Goal: Task Accomplishment & Management: Manage account settings

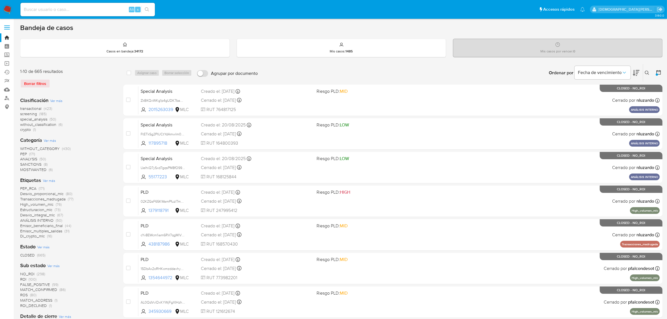
click at [657, 70] on icon at bounding box center [658, 72] width 4 height 4
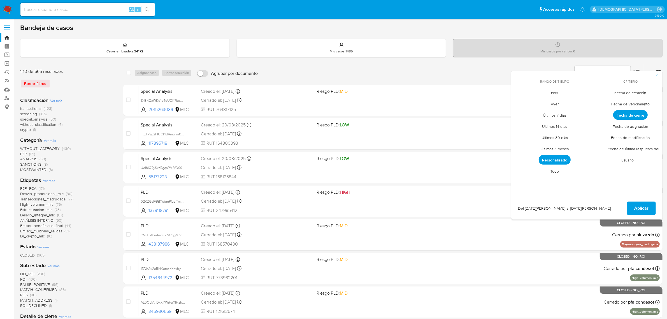
drag, startPoint x: 563, startPoint y: 157, endPoint x: 561, endPoint y: 147, distance: 10.7
click at [563, 157] on span "Personalizado" at bounding box center [555, 160] width 32 height 10
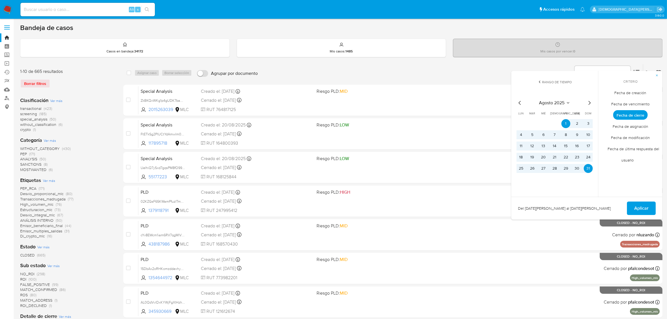
click at [519, 103] on icon "Mes anterior" at bounding box center [520, 102] width 7 height 7
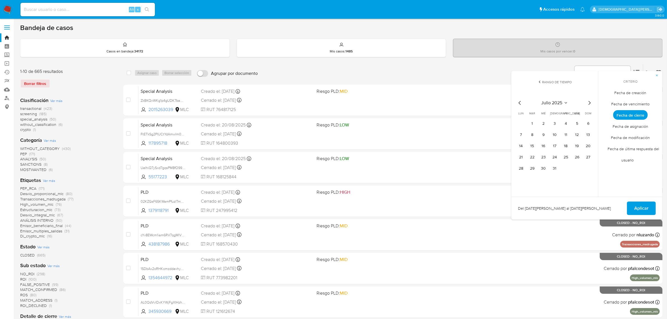
click at [519, 103] on icon "Mes anterior" at bounding box center [520, 102] width 7 height 7
click at [556, 144] on button "12" at bounding box center [554, 145] width 9 height 9
click at [639, 206] on span "Aplicar" at bounding box center [641, 208] width 14 height 12
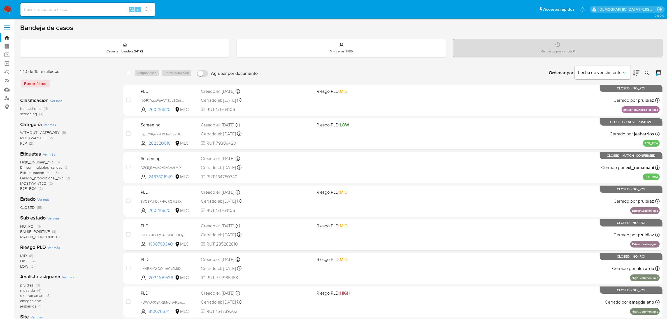
click at [657, 70] on icon at bounding box center [659, 72] width 6 height 6
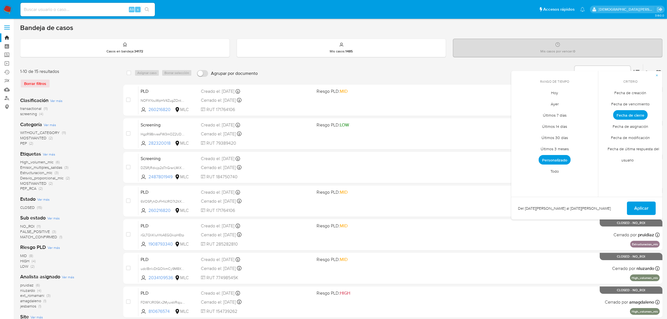
click at [632, 93] on span "Fecha de creación" at bounding box center [631, 92] width 44 height 11
click at [563, 160] on span "Personalizado" at bounding box center [555, 160] width 32 height 10
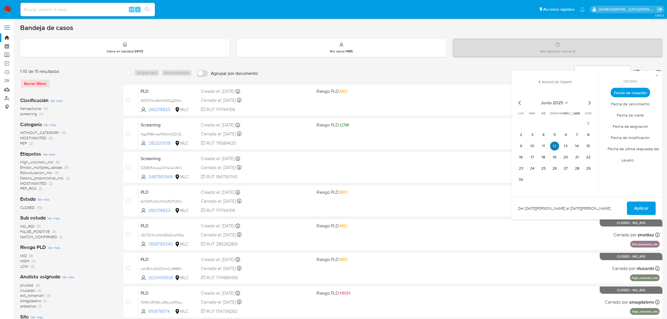
click at [552, 141] on button "12" at bounding box center [554, 145] width 9 height 9
click at [552, 141] on td "12" at bounding box center [554, 145] width 9 height 9
click at [638, 202] on span "Aplicar" at bounding box center [641, 208] width 14 height 12
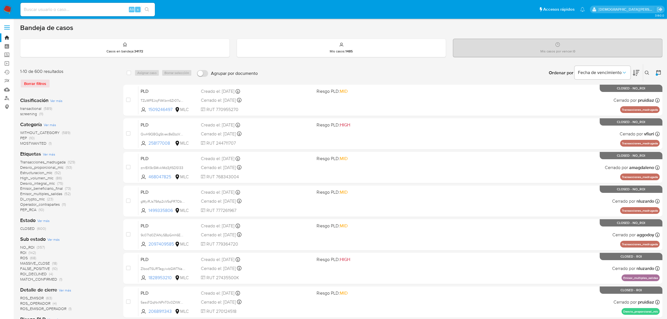
click at [658, 73] on icon at bounding box center [659, 72] width 6 height 6
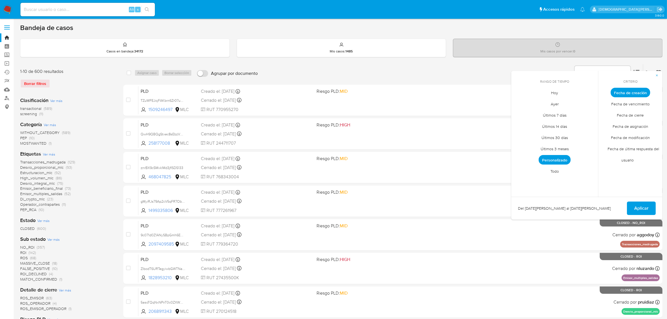
click at [555, 159] on span "Personalizado" at bounding box center [555, 160] width 32 height 10
click at [590, 103] on icon "Mes siguiente" at bounding box center [590, 103] width 2 height 4
click at [576, 134] on button "12" at bounding box center [577, 134] width 9 height 9
click at [647, 205] on span "Aplicar" at bounding box center [641, 208] width 14 height 12
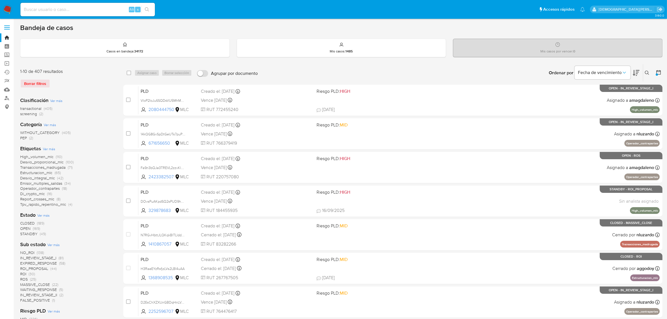
click at [661, 73] on icon at bounding box center [658, 72] width 4 height 4
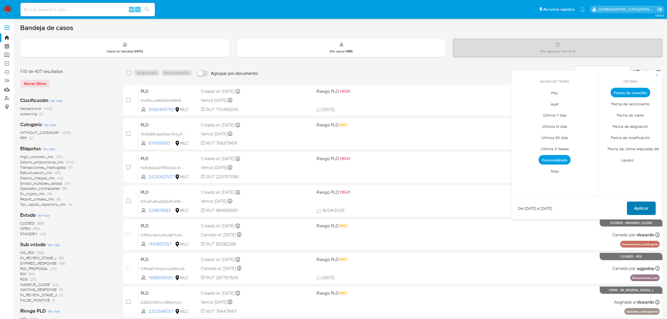
click at [647, 209] on span "Aplicar" at bounding box center [641, 208] width 14 height 12
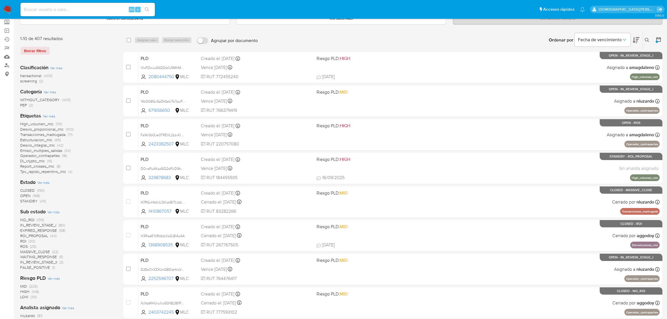
scroll to position [70, 0]
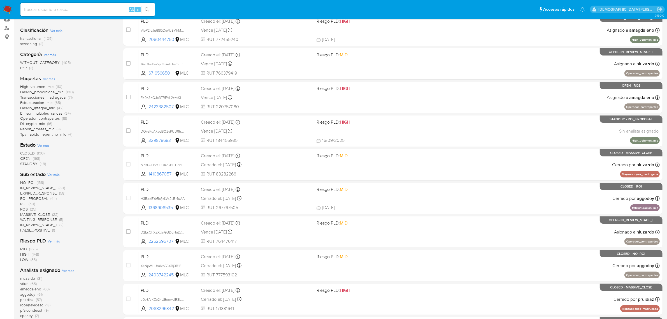
click at [27, 163] on span "STANDBY" at bounding box center [28, 164] width 17 height 6
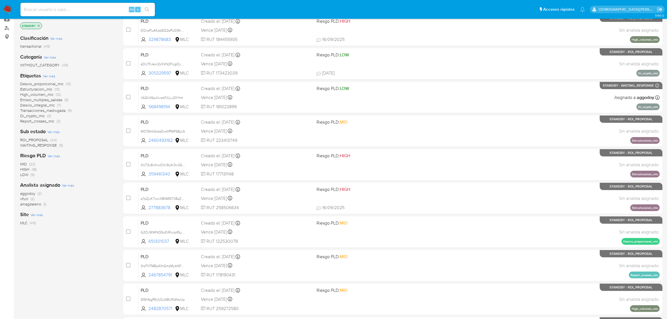
click at [43, 140] on span "ROI_PROPOSAL" at bounding box center [34, 140] width 28 height 6
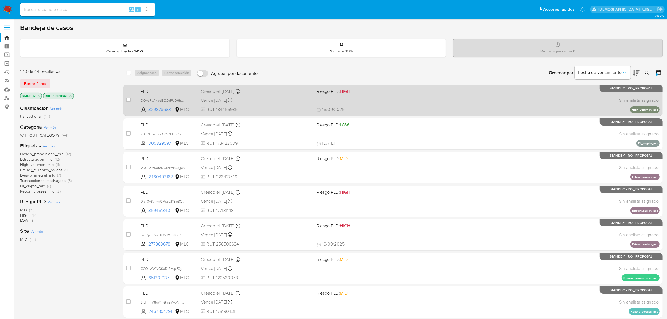
click at [435, 101] on div "PLD DOvsPuAKpdSQ2sPUD9hnIUoe 329878683 MLC Riesgo PLD: HIGH Creado el: 12/07/20…" at bounding box center [398, 100] width 521 height 28
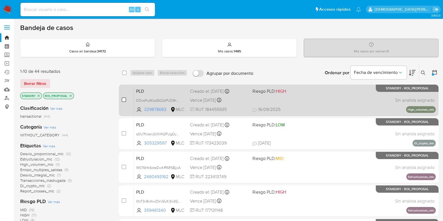
click at [122, 100] on input "checkbox" at bounding box center [124, 99] width 4 height 4
checkbox input "true"
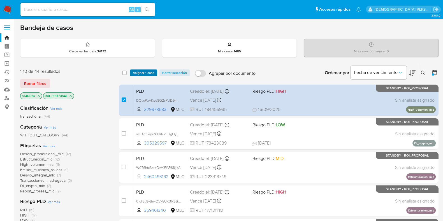
click at [148, 70] on span "Asignar 1 caso" at bounding box center [144, 73] width 22 height 6
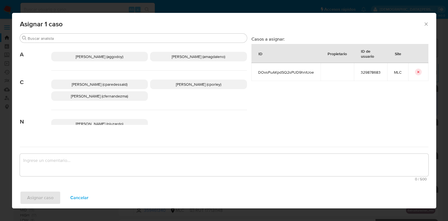
click at [202, 82] on span "Christian Porley (cporley)" at bounding box center [198, 85] width 45 height 6
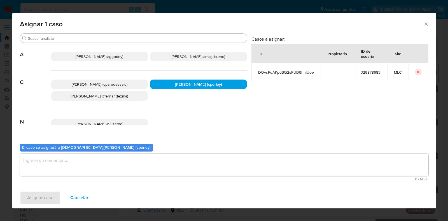
click at [150, 162] on textarea "assign-modal" at bounding box center [224, 165] width 409 height 22
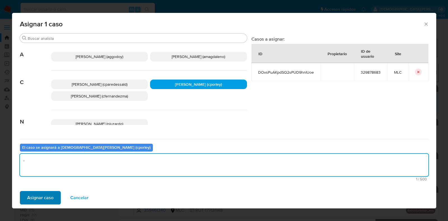
type textarea "-"
click at [47, 197] on span "Asignar caso" at bounding box center [40, 198] width 26 height 12
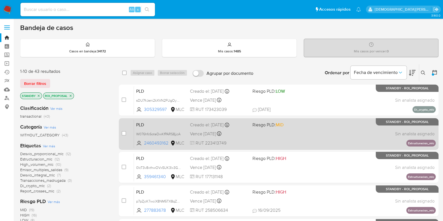
click at [292, 136] on div "PLD W076hfc6oteDwKfPARS8jjcA 2460493162 MLC Riesgo PLD: MID Creado el: 12/07/20…" at bounding box center [285, 134] width 302 height 28
click at [124, 133] on input "checkbox" at bounding box center [124, 133] width 4 height 4
checkbox input "true"
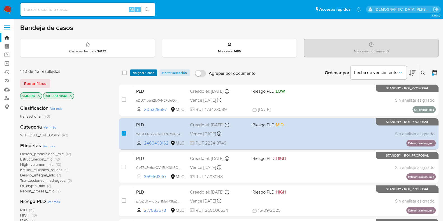
click at [143, 71] on span "Asignar 1 caso" at bounding box center [144, 73] width 22 height 6
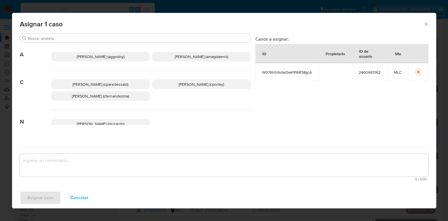
click at [210, 87] on span "Christian Porley (cporley)" at bounding box center [201, 85] width 45 height 6
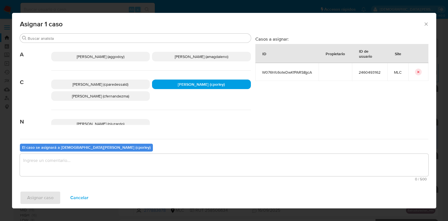
click at [193, 167] on textarea "assign-modal" at bounding box center [224, 165] width 409 height 22
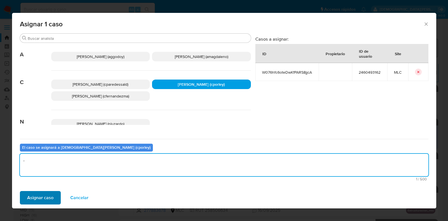
type textarea "-"
click at [46, 193] on span "Asignar caso" at bounding box center [40, 198] width 26 height 12
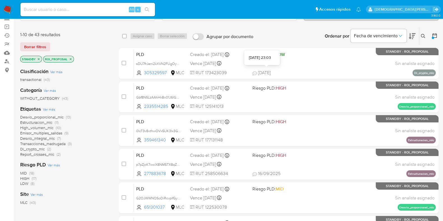
scroll to position [70, 0]
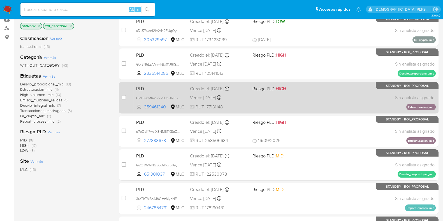
click at [287, 99] on div "PLD 0IcT3v8vthwOVx5UK3lx3GGI 359461340 MLC Riesgo PLD: HIGH Creado el: 12/07/20…" at bounding box center [285, 97] width 302 height 28
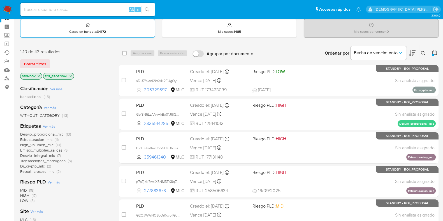
scroll to position [0, 0]
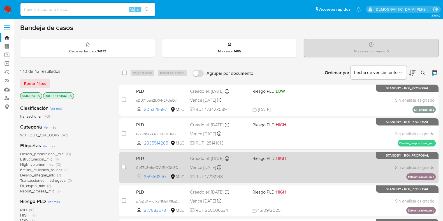
click at [125, 166] on input "checkbox" at bounding box center [124, 167] width 4 height 4
checkbox input "true"
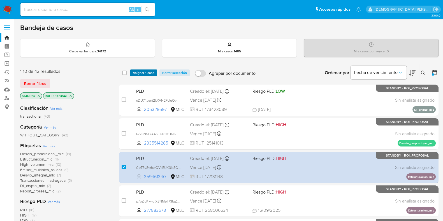
click at [145, 71] on span "Asignar 1 caso" at bounding box center [144, 73] width 22 height 6
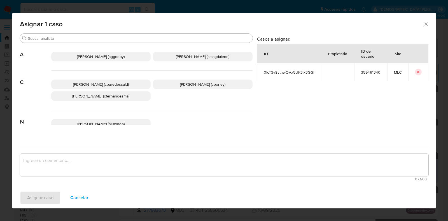
click at [222, 89] on p "Christian Porley (cporley)" at bounding box center [203, 85] width 100 height 10
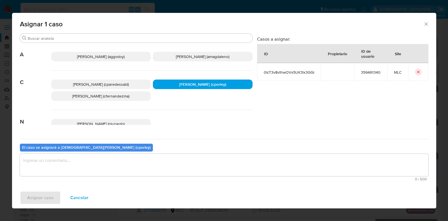
click at [174, 168] on textarea "assign-modal" at bounding box center [224, 165] width 409 height 22
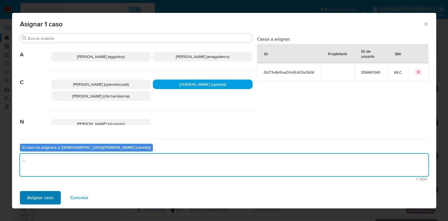
type textarea "-"
click at [51, 196] on span "Asignar caso" at bounding box center [40, 198] width 26 height 12
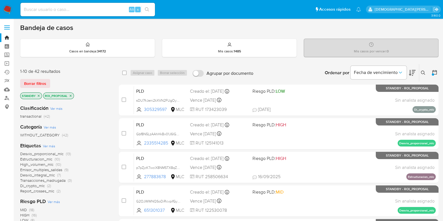
click at [71, 95] on icon "close-filter" at bounding box center [70, 95] width 3 height 3
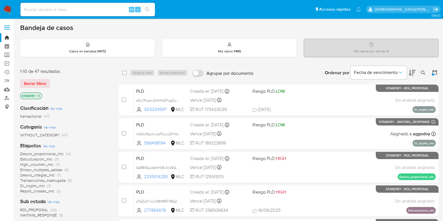
click at [38, 95] on icon "close-filter" at bounding box center [38, 95] width 3 height 3
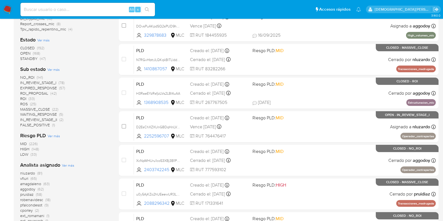
scroll to position [140, 0]
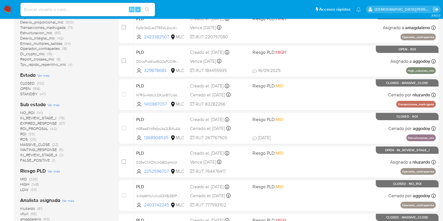
click at [25, 87] on span "OPEN" at bounding box center [25, 89] width 10 height 6
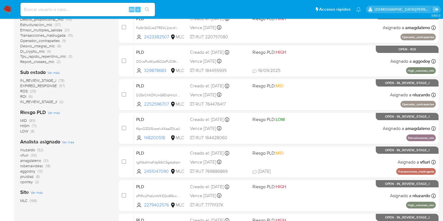
click at [34, 166] on span "robenavidesc" at bounding box center [31, 166] width 23 height 6
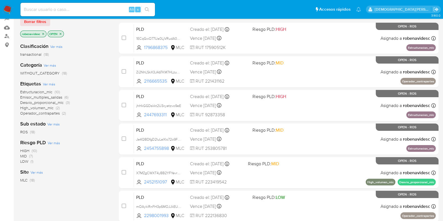
scroll to position [35, 0]
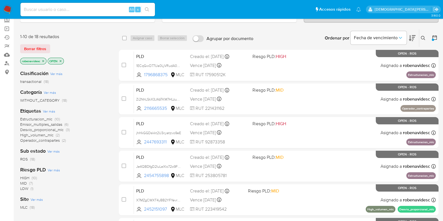
click at [61, 61] on icon "close-filter" at bounding box center [60, 60] width 3 height 3
click at [44, 59] on icon "close-filter" at bounding box center [42, 60] width 3 height 3
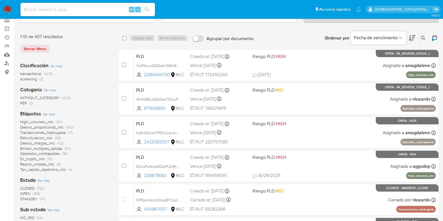
scroll to position [70, 0]
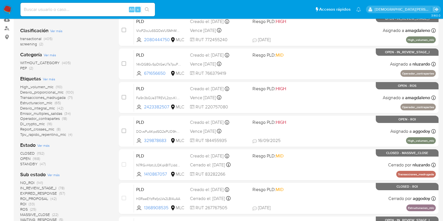
click at [29, 164] on span "STANDBY" at bounding box center [28, 164] width 17 height 6
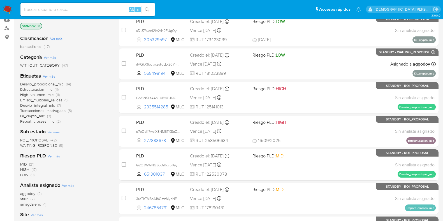
click at [44, 138] on span "ROI_PROPOSAL" at bounding box center [34, 140] width 28 height 6
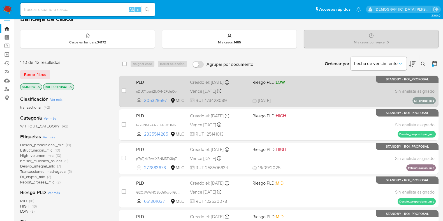
scroll to position [35, 0]
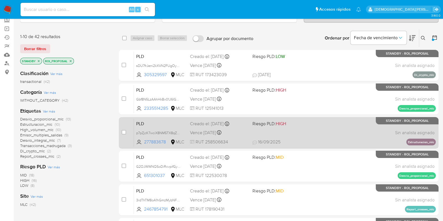
click at [310, 136] on div "PLD p7pZjcK7wciX8NM5TX8qZoo1 277883678 MLC Riesgo PLD: HIGH Creado el: 12/07/20…" at bounding box center [285, 132] width 302 height 28
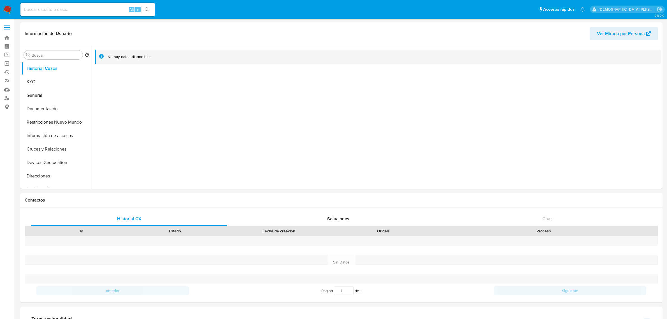
select select "10"
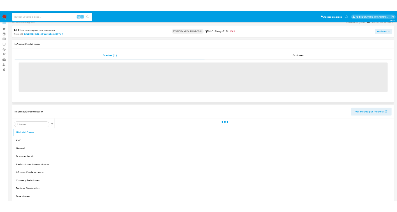
scroll to position [35, 0]
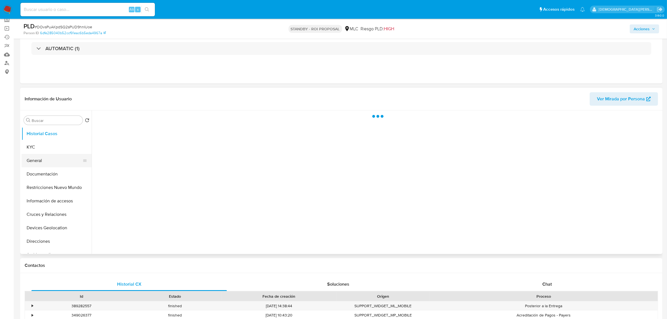
click at [55, 159] on button "General" at bounding box center [55, 160] width 66 height 13
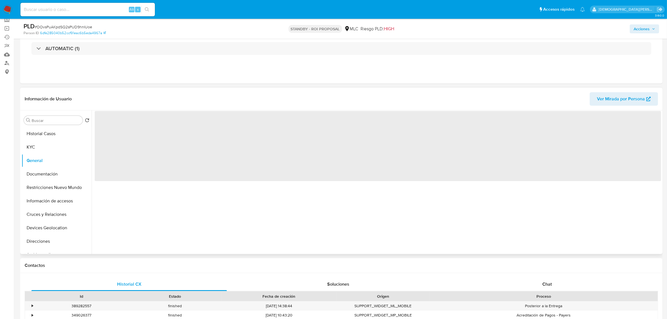
select select "10"
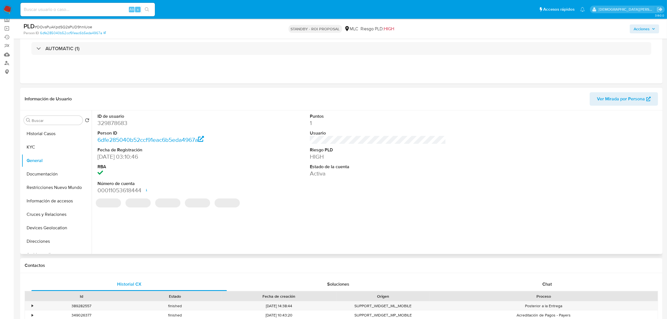
click at [117, 118] on dt "ID de usuario" at bounding box center [165, 116] width 136 height 6
click at [117, 120] on dd "329878683" at bounding box center [165, 123] width 136 height 8
copy dd "329878683"
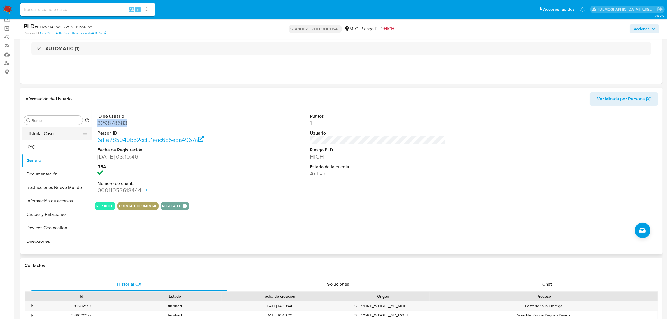
click at [54, 135] on button "Historial Casos" at bounding box center [55, 133] width 66 height 13
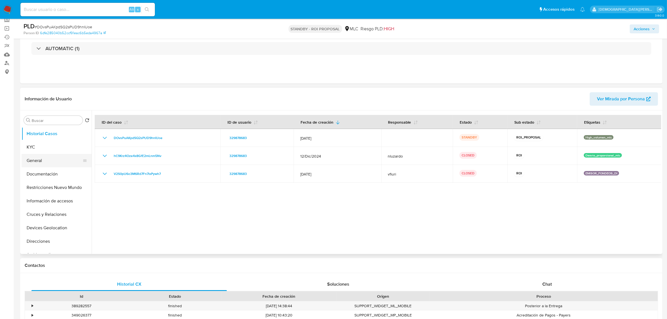
click at [47, 158] on button "General" at bounding box center [55, 160] width 66 height 13
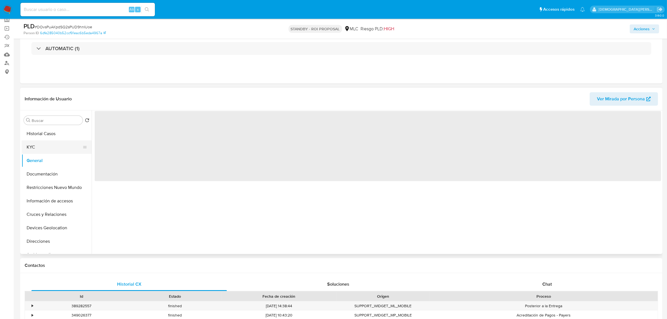
click at [63, 145] on button "KYC" at bounding box center [55, 146] width 66 height 13
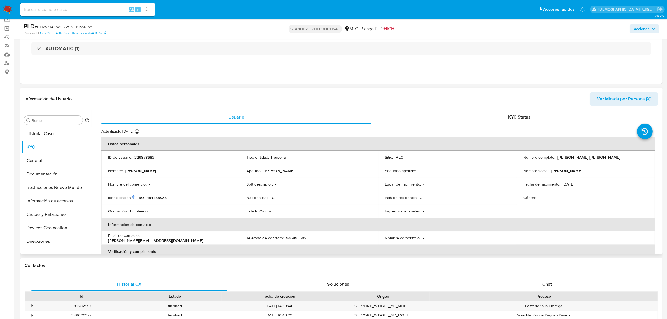
drag, startPoint x: 557, startPoint y: 157, endPoint x: 644, endPoint y: 160, distance: 87.2
click at [645, 160] on td "Nombre completo : Diego Arnaldo Jesús Antonio Garrido Abarca" at bounding box center [586, 156] width 138 height 13
click at [47, 170] on button "Documentación" at bounding box center [55, 173] width 66 height 13
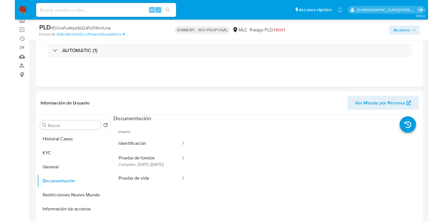
scroll to position [35, 0]
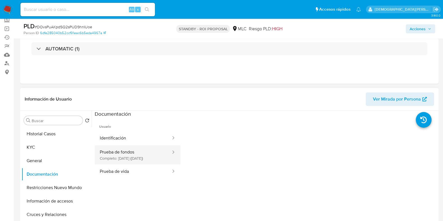
click at [132, 153] on button "Prueba de fondos Completo: 18/07/2025 (hace 2 meses)" at bounding box center [133, 154] width 77 height 19
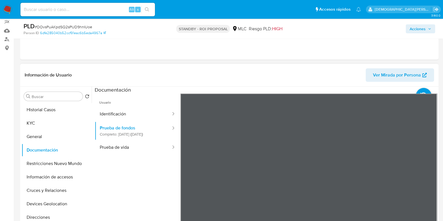
scroll to position [70, 0]
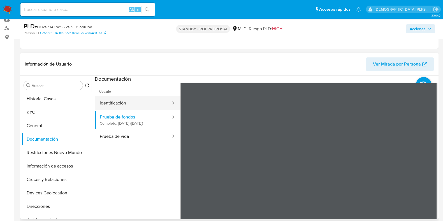
click at [131, 103] on button "Identificación" at bounding box center [133, 103] width 77 height 14
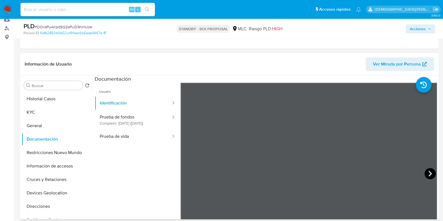
click at [425, 173] on icon at bounding box center [429, 173] width 11 height 11
click at [62, 115] on button "KYC" at bounding box center [55, 112] width 66 height 13
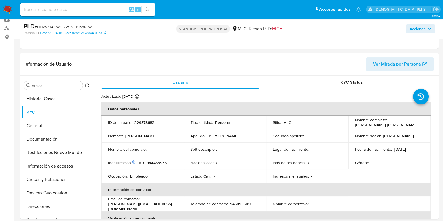
click at [160, 165] on p "RUT 184455935" at bounding box center [153, 162] width 28 height 5
copy p "184455935"
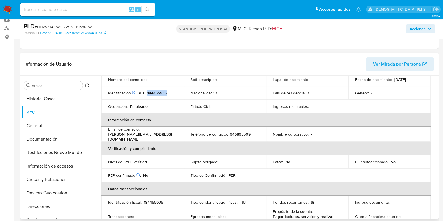
scroll to position [140, 0]
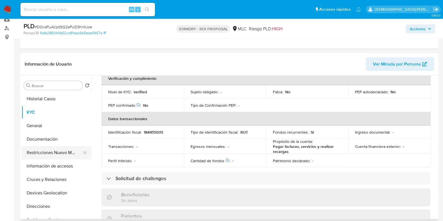
click at [56, 150] on button "Restricciones Nuevo Mundo" at bounding box center [55, 152] width 66 height 13
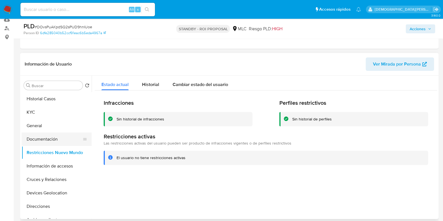
click at [44, 141] on button "Documentación" at bounding box center [55, 139] width 66 height 13
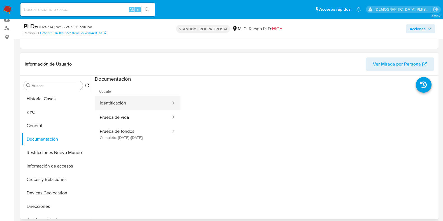
click at [150, 102] on button "Identificación" at bounding box center [133, 103] width 77 height 14
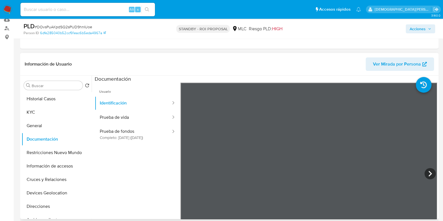
scroll to position [105, 0]
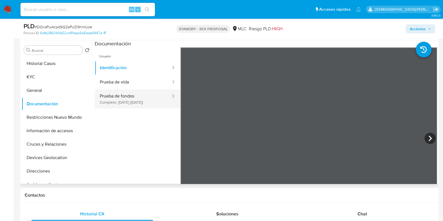
click at [143, 97] on button "Prueba de fondos Completo: 18/07/2025 (hace 2 meses)" at bounding box center [133, 98] width 77 height 19
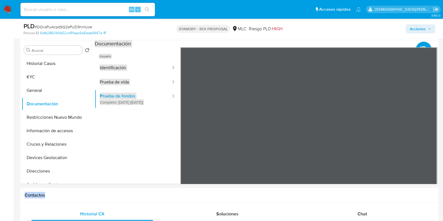
drag, startPoint x: 300, startPoint y: 184, endPoint x: 280, endPoint y: 14, distance: 171.1
click at [55, 78] on button "KYC" at bounding box center [55, 76] width 66 height 13
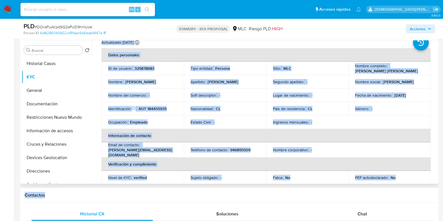
scroll to position [35, 0]
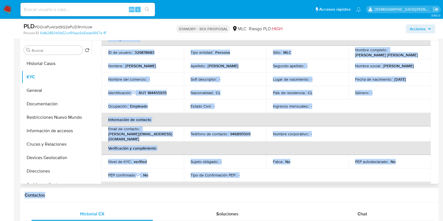
click at [184, 159] on td "Sujeto obligado : -" at bounding box center [225, 161] width 82 height 13
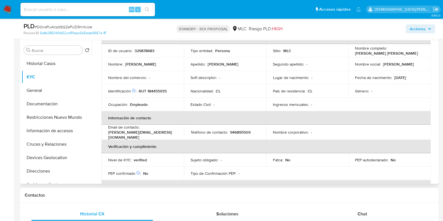
scroll to position [0, 0]
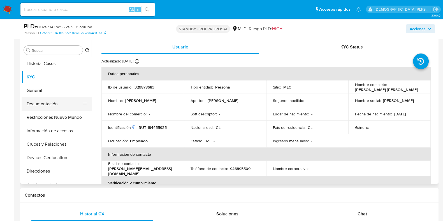
click at [51, 106] on button "Documentación" at bounding box center [55, 103] width 66 height 13
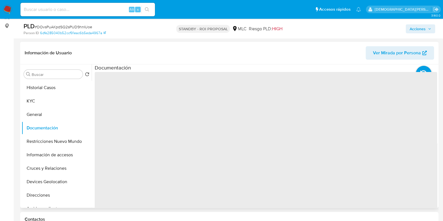
scroll to position [70, 0]
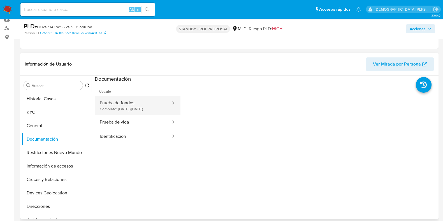
click at [151, 99] on button "Prueba de fondos Completo: 18/07/2025 (hace 2 meses)" at bounding box center [133, 105] width 77 height 19
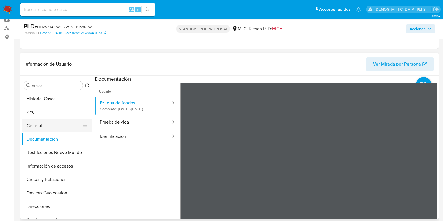
click at [58, 122] on button "General" at bounding box center [55, 125] width 66 height 13
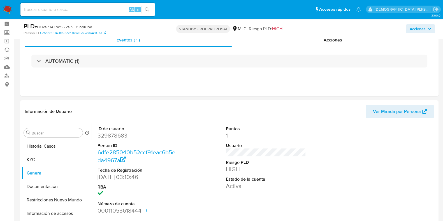
scroll to position [0, 0]
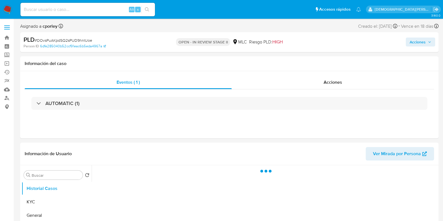
select select "10"
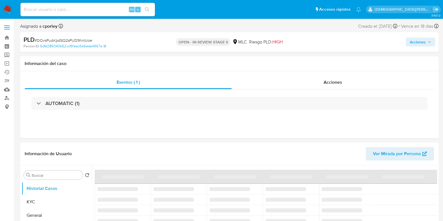
click at [409, 44] on button "Acciones" at bounding box center [420, 42] width 29 height 9
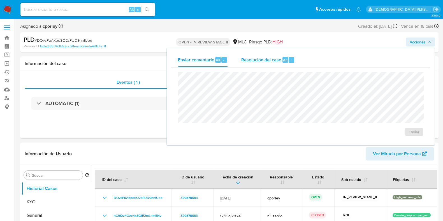
click at [268, 58] on span "Resolución del caso" at bounding box center [261, 60] width 40 height 6
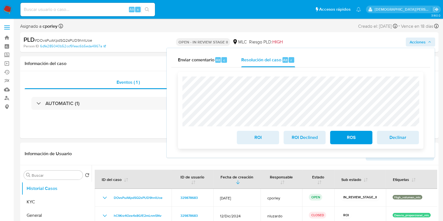
click at [352, 137] on span "ROS" at bounding box center [350, 137] width 27 height 12
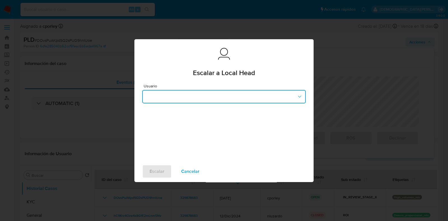
click at [209, 99] on button "button" at bounding box center [224, 96] width 164 height 13
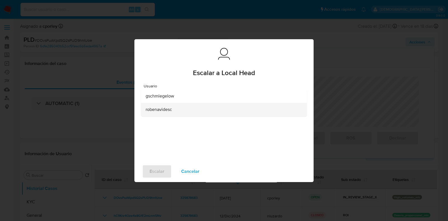
click at [174, 114] on div "robenavidesc" at bounding box center [223, 109] width 154 height 13
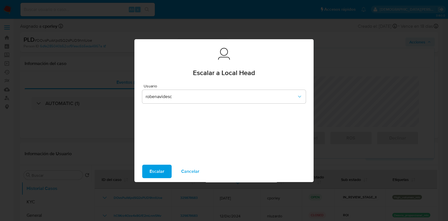
click at [194, 173] on span "Cancelar" at bounding box center [190, 171] width 18 height 12
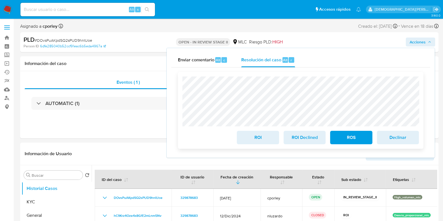
click at [245, 137] on span "ROI" at bounding box center [257, 137] width 27 height 12
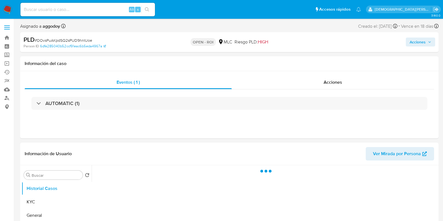
select select "10"
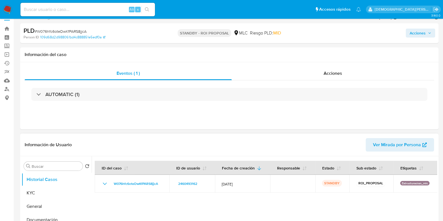
scroll to position [70, 0]
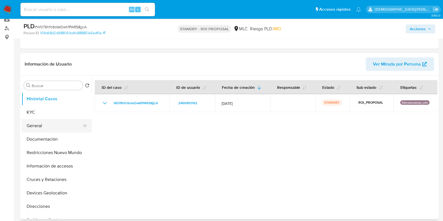
click at [47, 122] on button "General" at bounding box center [55, 125] width 66 height 13
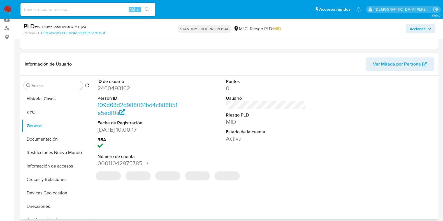
click at [112, 87] on dd "2460493162" at bounding box center [137, 88] width 80 height 8
copy dd "2460493162"
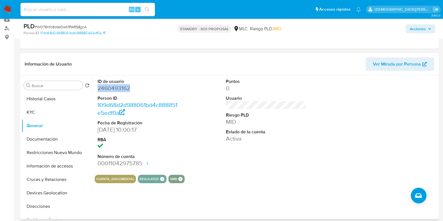
click at [106, 87] on dd "2460493162" at bounding box center [137, 88] width 80 height 8
click at [46, 111] on button "KYC" at bounding box center [55, 112] width 66 height 13
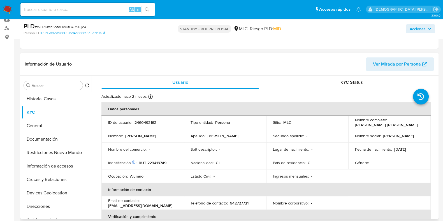
drag, startPoint x: 416, startPoint y: 126, endPoint x: 356, endPoint y: 124, distance: 60.6
click at [355, 126] on div "Nombre completo : [PERSON_NAME]" at bounding box center [389, 122] width 69 height 10
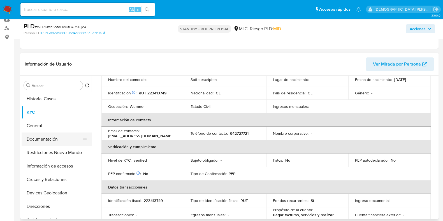
click at [52, 142] on button "Documentación" at bounding box center [55, 139] width 66 height 13
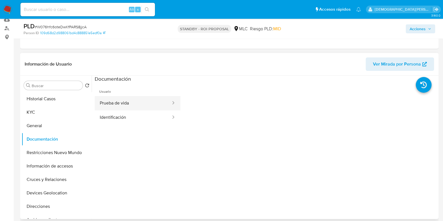
click at [159, 109] on button "Prueba de vida" at bounding box center [133, 103] width 77 height 14
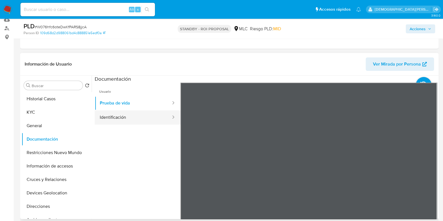
click at [136, 117] on button "Identificación" at bounding box center [133, 117] width 77 height 14
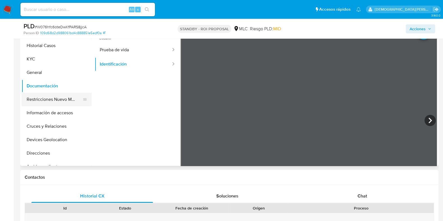
scroll to position [105, 0]
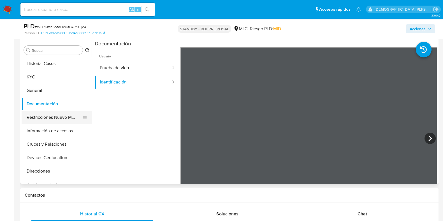
click at [43, 115] on button "Restricciones Nuevo Mundo" at bounding box center [55, 117] width 66 height 13
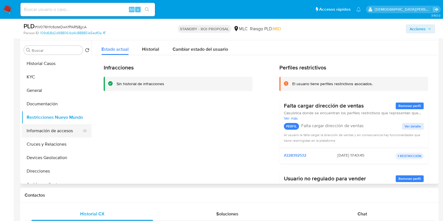
click at [51, 129] on button "Información de accesos" at bounding box center [55, 130] width 66 height 13
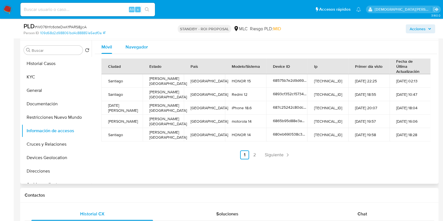
click at [136, 46] on span "Navegador" at bounding box center [137, 47] width 22 height 6
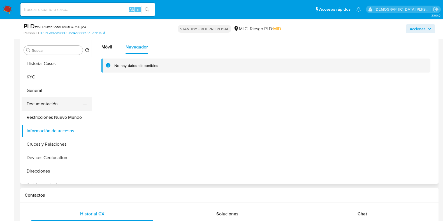
click at [40, 104] on button "Documentación" at bounding box center [55, 103] width 66 height 13
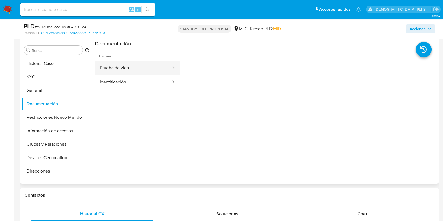
click at [145, 66] on button "Prueba de vida" at bounding box center [133, 68] width 77 height 14
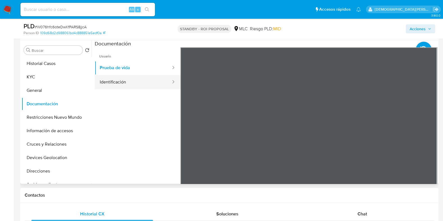
click at [143, 80] on button "Identificación" at bounding box center [133, 82] width 77 height 14
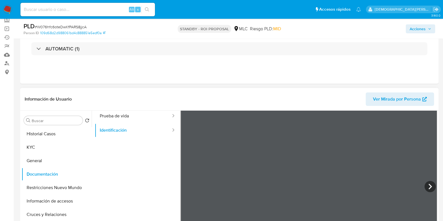
scroll to position [12, 0]
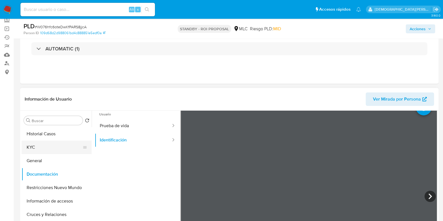
click at [49, 145] on button "KYC" at bounding box center [55, 147] width 66 height 13
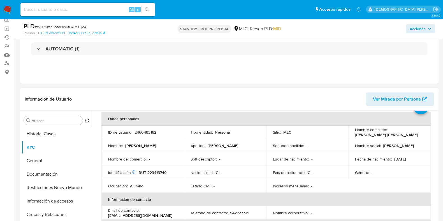
scroll to position [35, 0]
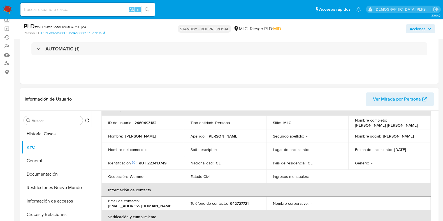
click at [162, 163] on p "RUT 223413749" at bounding box center [153, 163] width 28 height 5
copy p "223413749"
click at [155, 157] on td "Identificación Nº de serie: 522513066 : RUT 223413749" at bounding box center [142, 162] width 82 height 13
click at [155, 162] on p "RUT 223413749" at bounding box center [153, 163] width 28 height 5
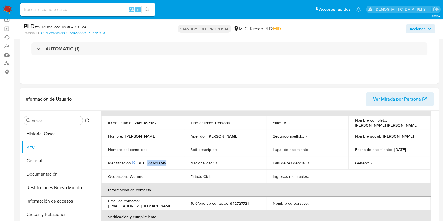
click at [155, 162] on p "RUT 223413749" at bounding box center [153, 163] width 28 height 5
copy p "223413749"
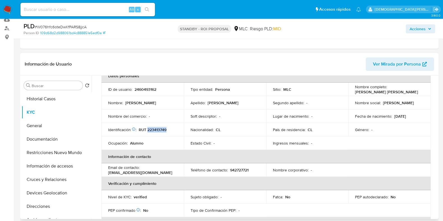
scroll to position [0, 0]
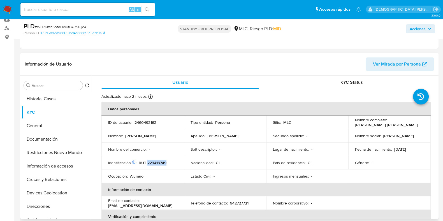
click at [158, 162] on p "RUT 223413749" at bounding box center [153, 162] width 28 height 5
click at [48, 152] on button "Restricciones Nuevo Mundo" at bounding box center [55, 152] width 66 height 13
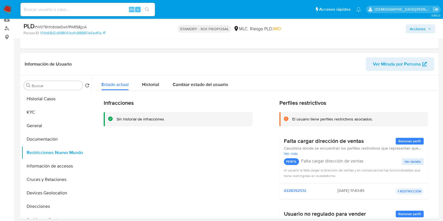
scroll to position [105, 0]
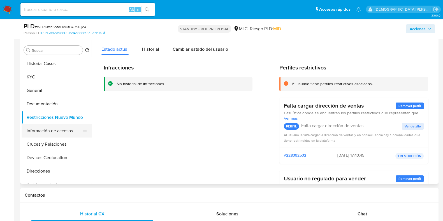
click at [61, 131] on button "Información de accesos" at bounding box center [55, 130] width 66 height 13
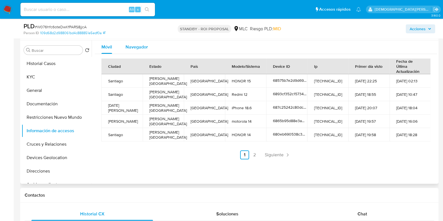
click at [141, 44] on span "Navegador" at bounding box center [137, 47] width 22 height 6
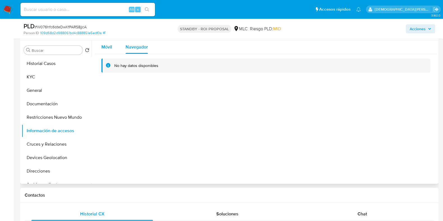
click at [105, 46] on span "Móvil" at bounding box center [106, 47] width 11 height 6
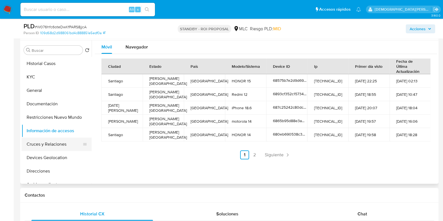
click at [45, 146] on button "Cruces y Relaciones" at bounding box center [55, 144] width 66 height 13
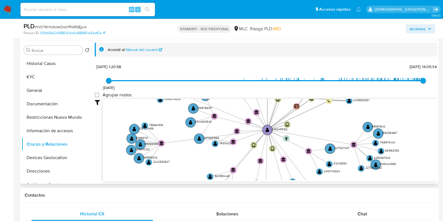
drag, startPoint x: 188, startPoint y: 144, endPoint x: 188, endPoint y: 165, distance: 21.0
click at [188, 165] on icon "device-680eb690538c3d9e107f5004  user-2460493162  2460493162 user-2408802921 …" at bounding box center [270, 139] width 334 height 81
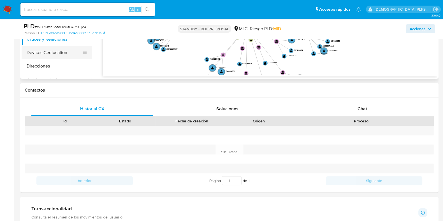
drag, startPoint x: 48, startPoint y: 58, endPoint x: 0, endPoint y: 66, distance: 49.1
click at [44, 59] on button "Devices Geolocation" at bounding box center [57, 52] width 70 height 13
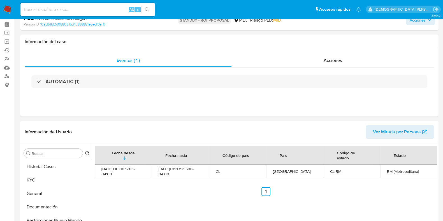
scroll to position [0, 0]
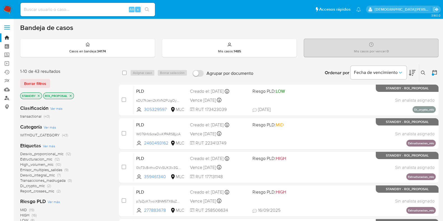
click at [5, 97] on link "Buscador de personas" at bounding box center [33, 98] width 67 height 9
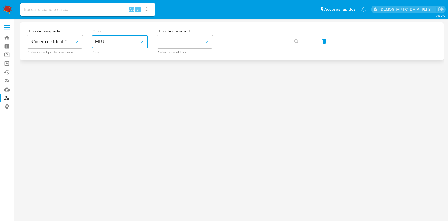
click at [141, 42] on icon "site_id" at bounding box center [142, 42] width 6 height 6
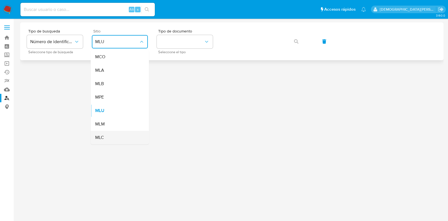
click at [117, 139] on div "MLC" at bounding box center [118, 137] width 46 height 13
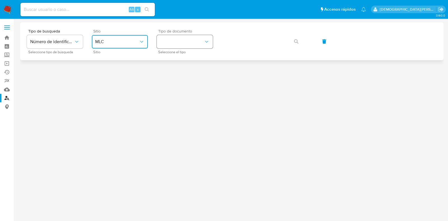
click at [191, 40] on button "identificationType" at bounding box center [185, 41] width 56 height 13
click at [194, 61] on div "RUT RUT" at bounding box center [183, 59] width 46 height 19
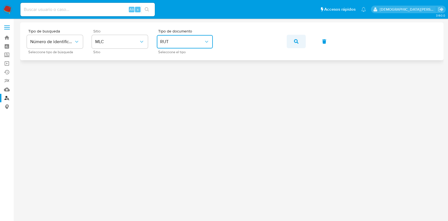
click at [296, 43] on icon "button" at bounding box center [296, 41] width 4 height 4
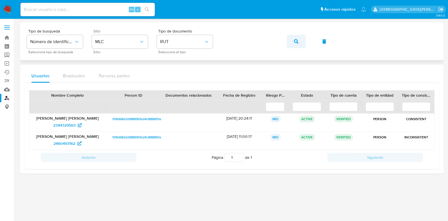
click at [293, 40] on button "button" at bounding box center [296, 41] width 19 height 13
drag, startPoint x: 64, startPoint y: 126, endPoint x: 61, endPoint y: 123, distance: 4.2
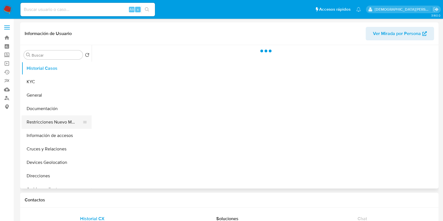
select select "10"
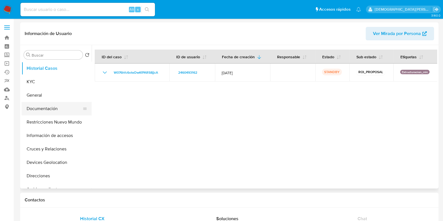
click at [35, 110] on button "Documentación" at bounding box center [55, 108] width 66 height 13
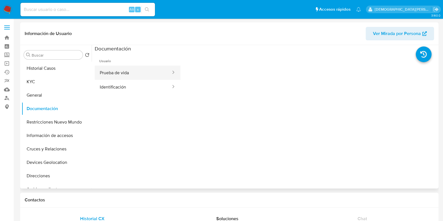
click at [122, 73] on button "Prueba de vida" at bounding box center [133, 73] width 77 height 14
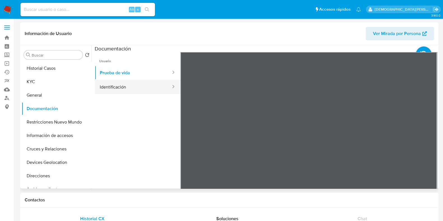
click at [137, 87] on button "Identificación" at bounding box center [133, 87] width 77 height 14
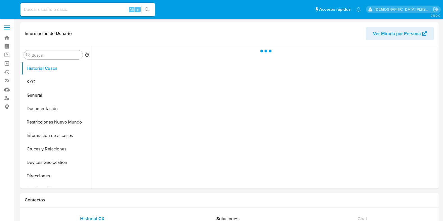
select select "10"
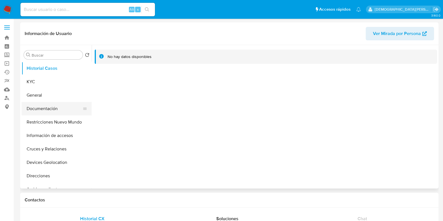
click at [52, 109] on button "Documentación" at bounding box center [55, 108] width 66 height 13
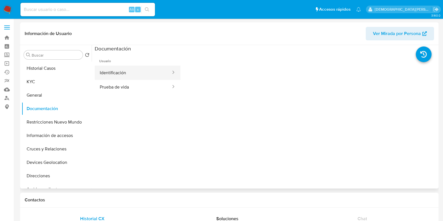
click at [130, 67] on button "Identificación" at bounding box center [133, 73] width 77 height 14
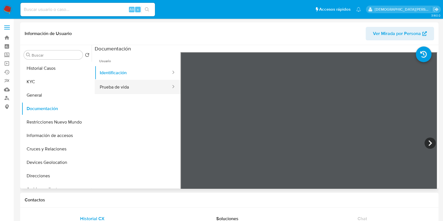
click at [139, 86] on button "Prueba de vida" at bounding box center [133, 87] width 77 height 14
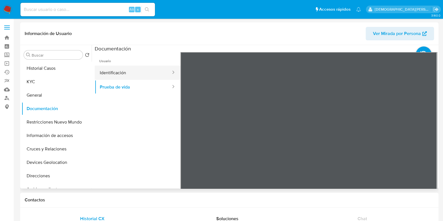
click at [143, 71] on button "Identificación" at bounding box center [133, 73] width 77 height 14
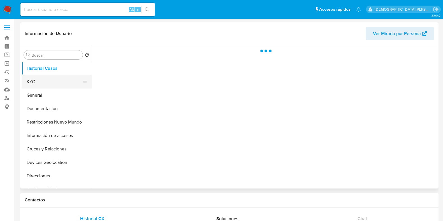
select select "10"
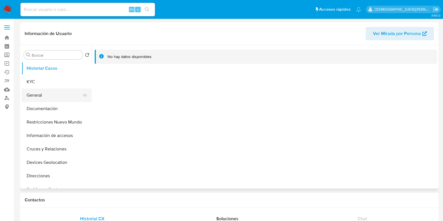
click at [49, 94] on button "General" at bounding box center [55, 95] width 66 height 13
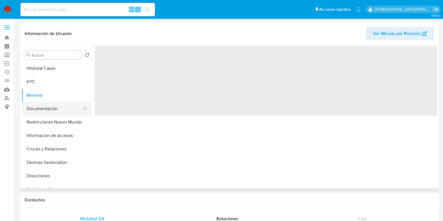
click at [53, 109] on button "Documentación" at bounding box center [55, 108] width 66 height 13
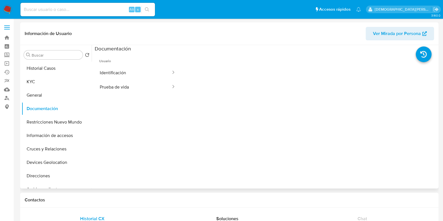
click at [110, 65] on span "Usuario" at bounding box center [138, 58] width 86 height 13
click at [115, 69] on button "Identificación" at bounding box center [133, 73] width 77 height 14
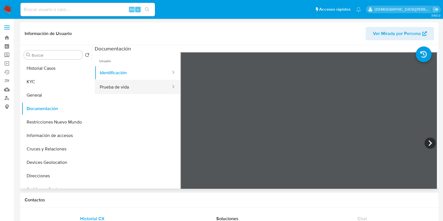
click at [129, 80] on button "Prueba de vida" at bounding box center [133, 87] width 77 height 14
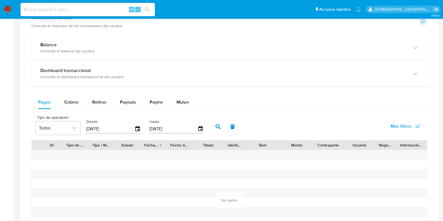
scroll to position [280, 0]
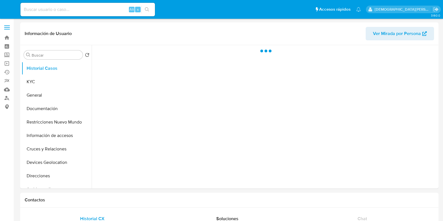
select select "10"
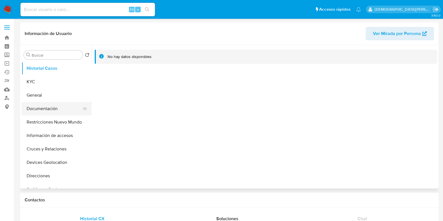
click at [49, 108] on button "Documentación" at bounding box center [55, 108] width 66 height 13
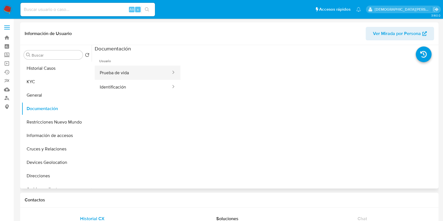
click at [117, 73] on button "Prueba de vida" at bounding box center [133, 73] width 77 height 14
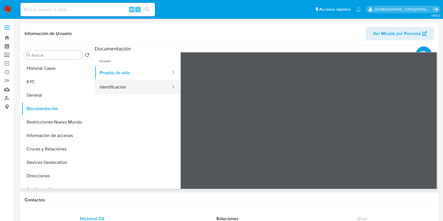
click at [125, 90] on button "Identificación" at bounding box center [133, 87] width 77 height 14
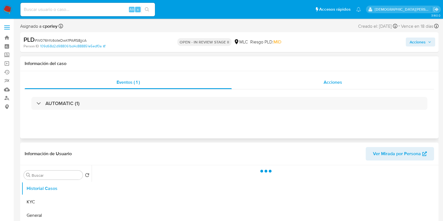
select select "10"
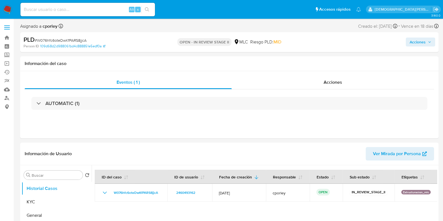
click at [417, 41] on span "Acciones" at bounding box center [418, 42] width 16 height 9
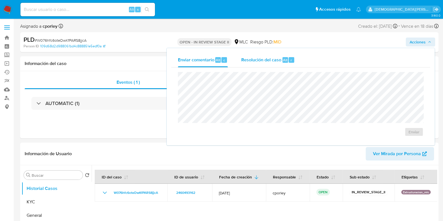
click at [277, 63] on div "Resolución del caso Alt r" at bounding box center [268, 60] width 54 height 15
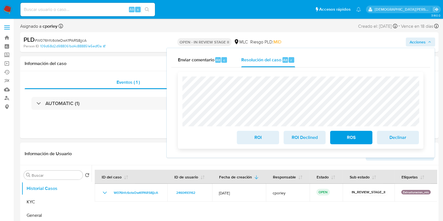
click at [250, 139] on span "ROI" at bounding box center [257, 137] width 27 height 12
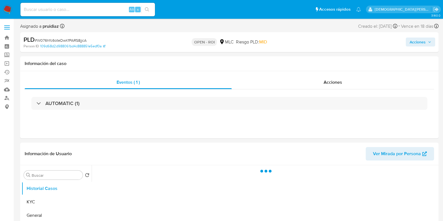
select select "10"
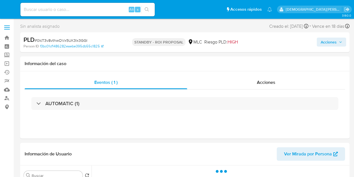
select select "10"
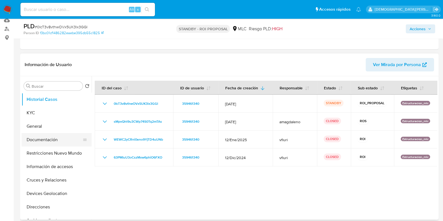
scroll to position [70, 0]
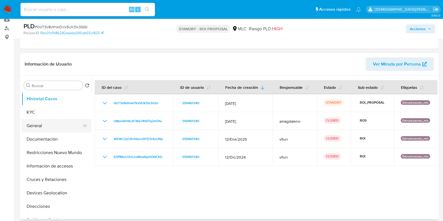
drag, startPoint x: 41, startPoint y: 127, endPoint x: 43, endPoint y: 124, distance: 3.8
click at [41, 125] on button "General" at bounding box center [55, 125] width 66 height 13
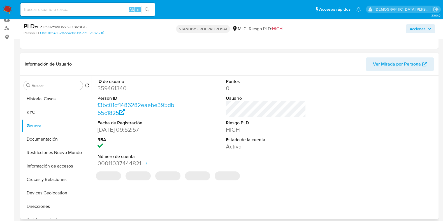
click at [114, 88] on dd "359461340" at bounding box center [137, 88] width 80 height 8
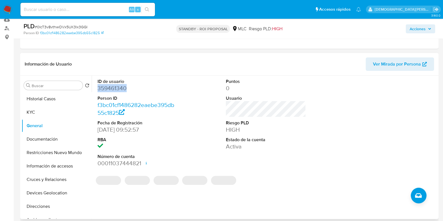
copy dd "359461340"
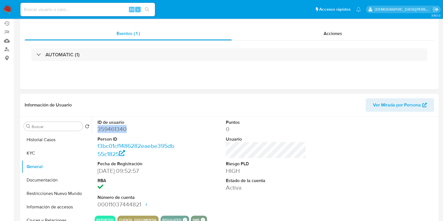
scroll to position [0, 0]
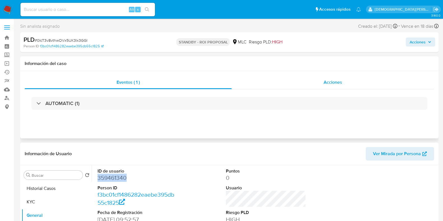
click at [332, 82] on span "Acciones" at bounding box center [333, 82] width 18 height 6
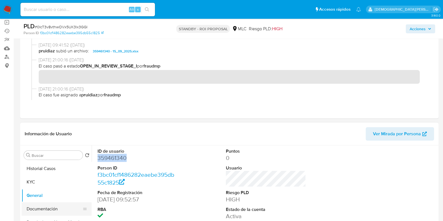
scroll to position [70, 0]
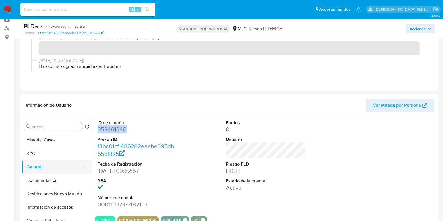
drag, startPoint x: 44, startPoint y: 177, endPoint x: 44, endPoint y: 163, distance: 14.0
click at [44, 176] on button "Documentación" at bounding box center [57, 180] width 70 height 13
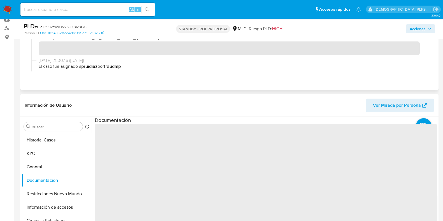
scroll to position [105, 0]
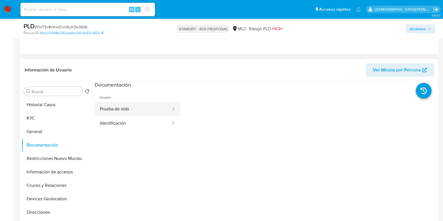
click at [141, 111] on button "Prueba de vida" at bounding box center [133, 109] width 77 height 14
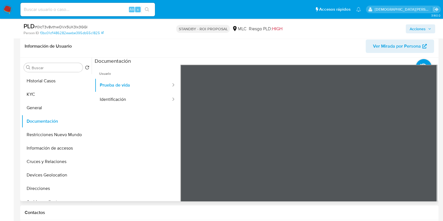
scroll to position [140, 0]
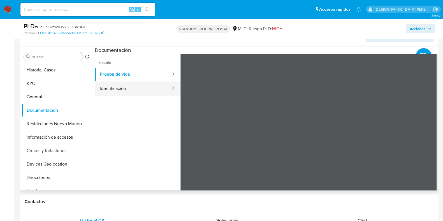
click at [152, 89] on button "Identificación" at bounding box center [133, 89] width 77 height 14
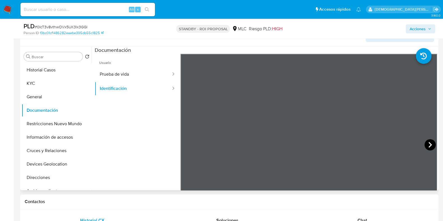
click at [354, 143] on icon at bounding box center [429, 144] width 11 height 11
click at [49, 123] on button "Restricciones Nuevo Mundo" at bounding box center [55, 123] width 66 height 13
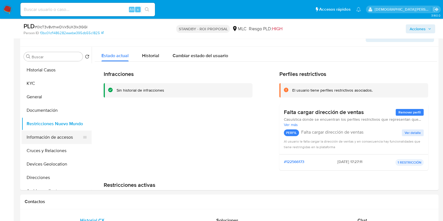
click at [57, 134] on button "Información de accesos" at bounding box center [55, 137] width 66 height 13
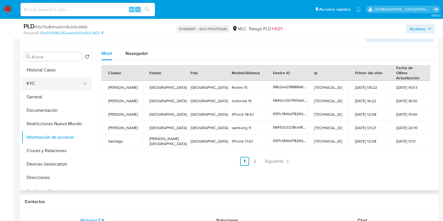
click at [50, 80] on button "KYC" at bounding box center [55, 83] width 66 height 13
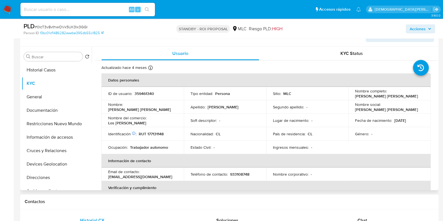
click at [153, 132] on p "RUT 177131148" at bounding box center [151, 133] width 25 height 5
copy p "177131148"
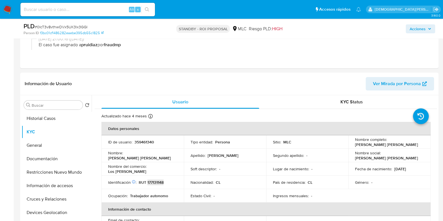
scroll to position [0, 0]
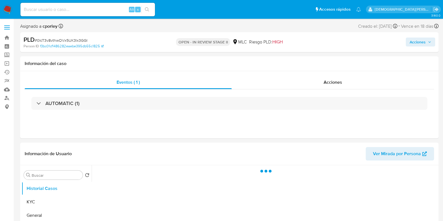
click at [413, 42] on span "Acciones" at bounding box center [418, 42] width 16 height 9
select select "10"
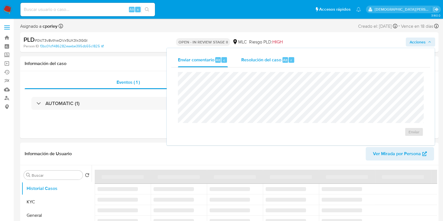
drag, startPoint x: 266, startPoint y: 54, endPoint x: 261, endPoint y: 64, distance: 11.6
click at [265, 54] on div "Resolución del caso Alt r" at bounding box center [268, 60] width 54 height 15
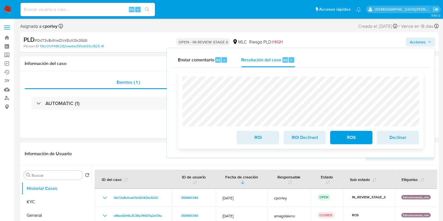
click at [268, 141] on span "ROI" at bounding box center [257, 137] width 27 height 12
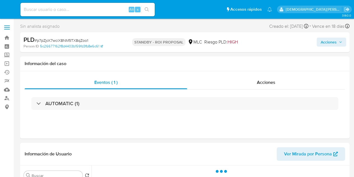
select select "10"
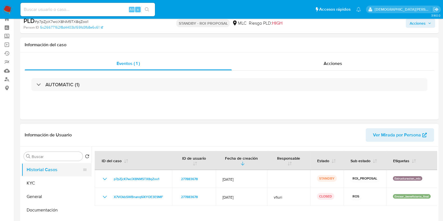
scroll to position [35, 0]
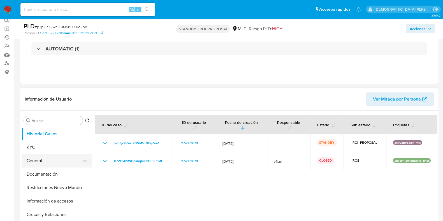
click at [51, 162] on button "General" at bounding box center [55, 160] width 66 height 13
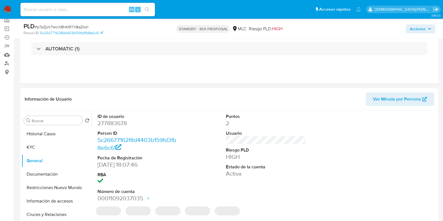
click at [115, 125] on dd "277883678" at bounding box center [137, 123] width 80 height 8
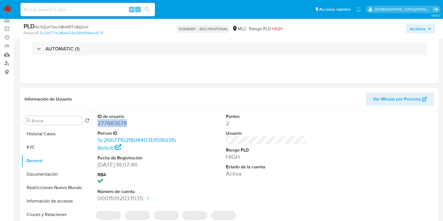
copy dd "277883678"
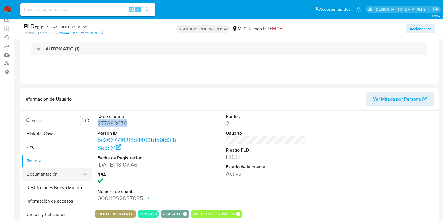
click at [38, 169] on button "Documentación" at bounding box center [55, 174] width 66 height 13
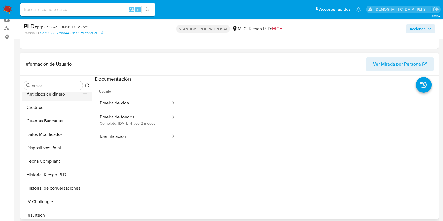
scroll to position [140, 0]
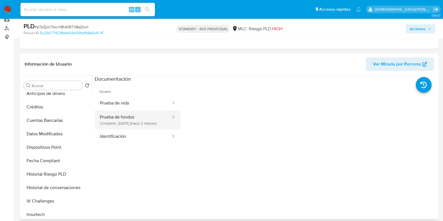
click at [144, 126] on button "Prueba de fondos Completo: [DATE] (hace 2 meses)" at bounding box center [133, 119] width 77 height 19
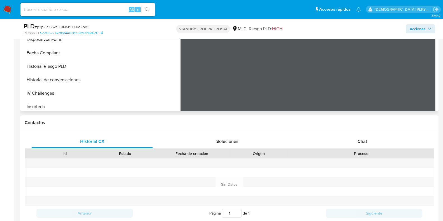
scroll to position [105, 0]
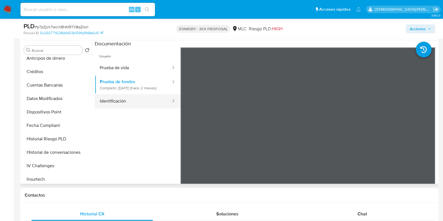
click at [133, 108] on button "Identificación" at bounding box center [133, 101] width 77 height 14
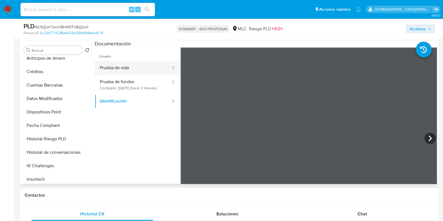
click at [138, 66] on button "Prueba de vida" at bounding box center [133, 68] width 77 height 14
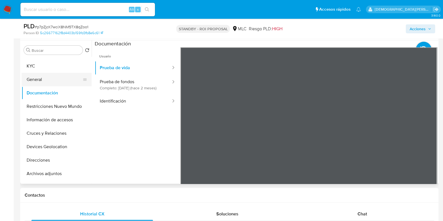
scroll to position [0, 0]
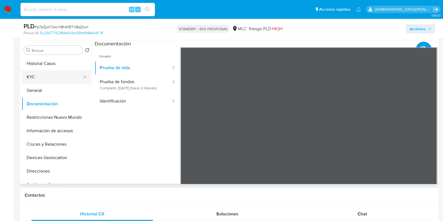
click at [53, 79] on button "KYC" at bounding box center [55, 76] width 66 height 13
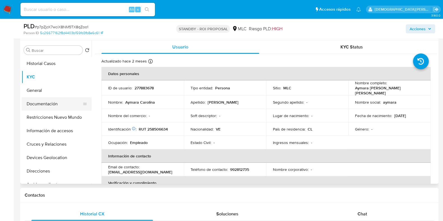
click at [46, 101] on button "Documentación" at bounding box center [55, 103] width 66 height 13
